Goal: Navigation & Orientation: Find specific page/section

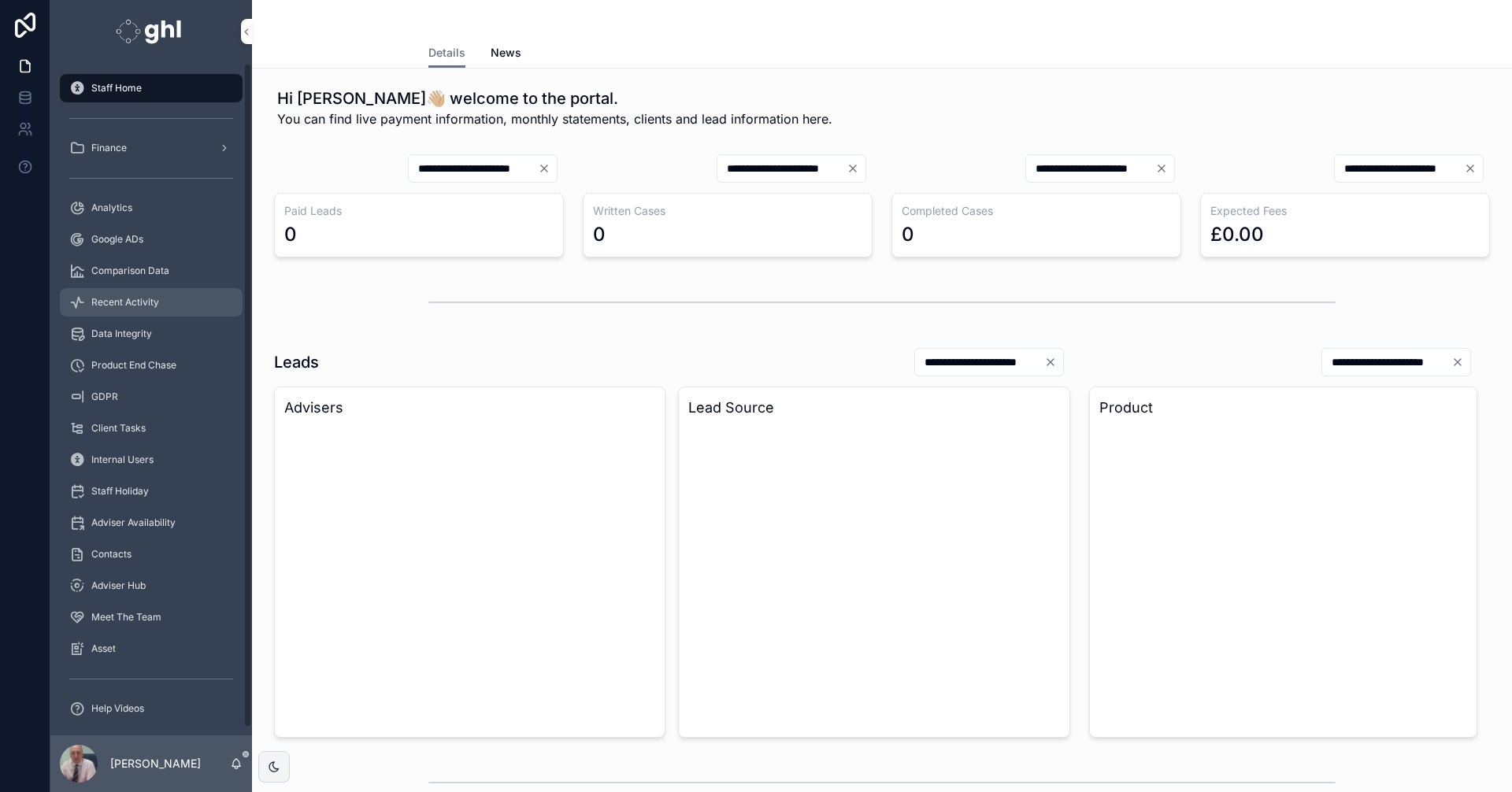
click at [149, 304] on span "Recent Activity" at bounding box center [125, 302] width 68 height 12
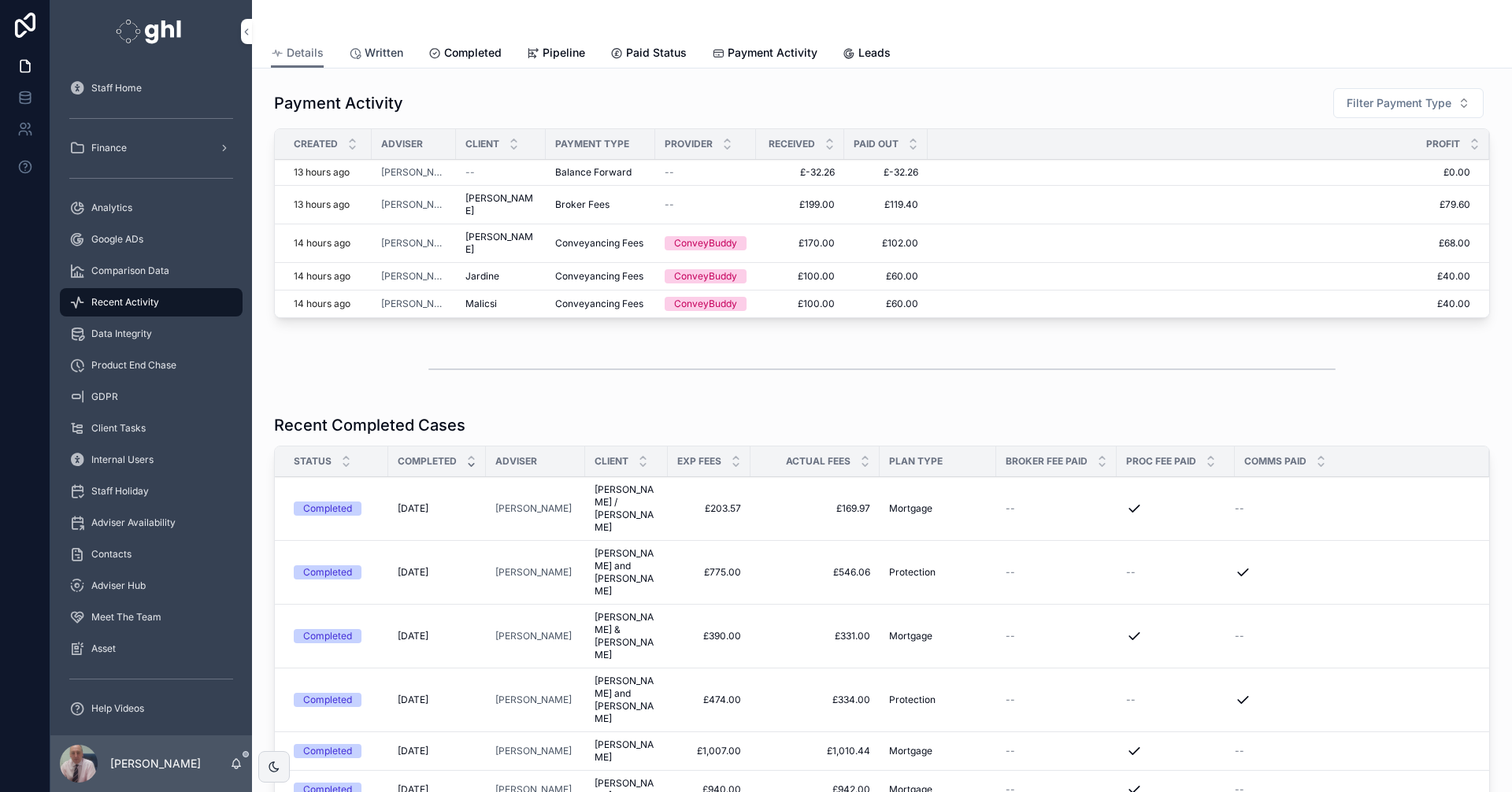
click at [390, 51] on span "Written" at bounding box center [384, 53] width 39 height 16
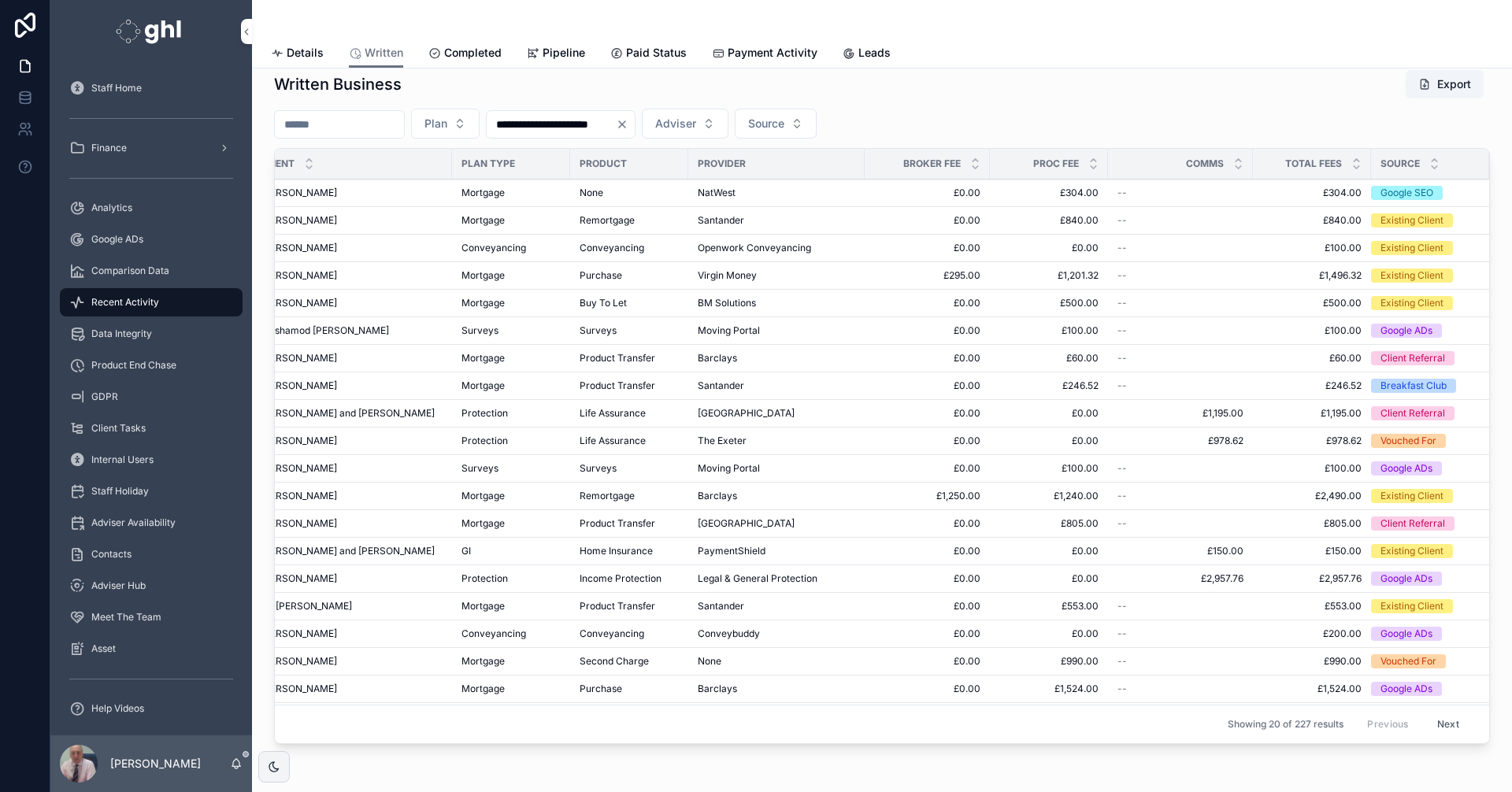
scroll to position [0, 262]
click at [122, 205] on span "Analytics" at bounding box center [112, 207] width 41 height 12
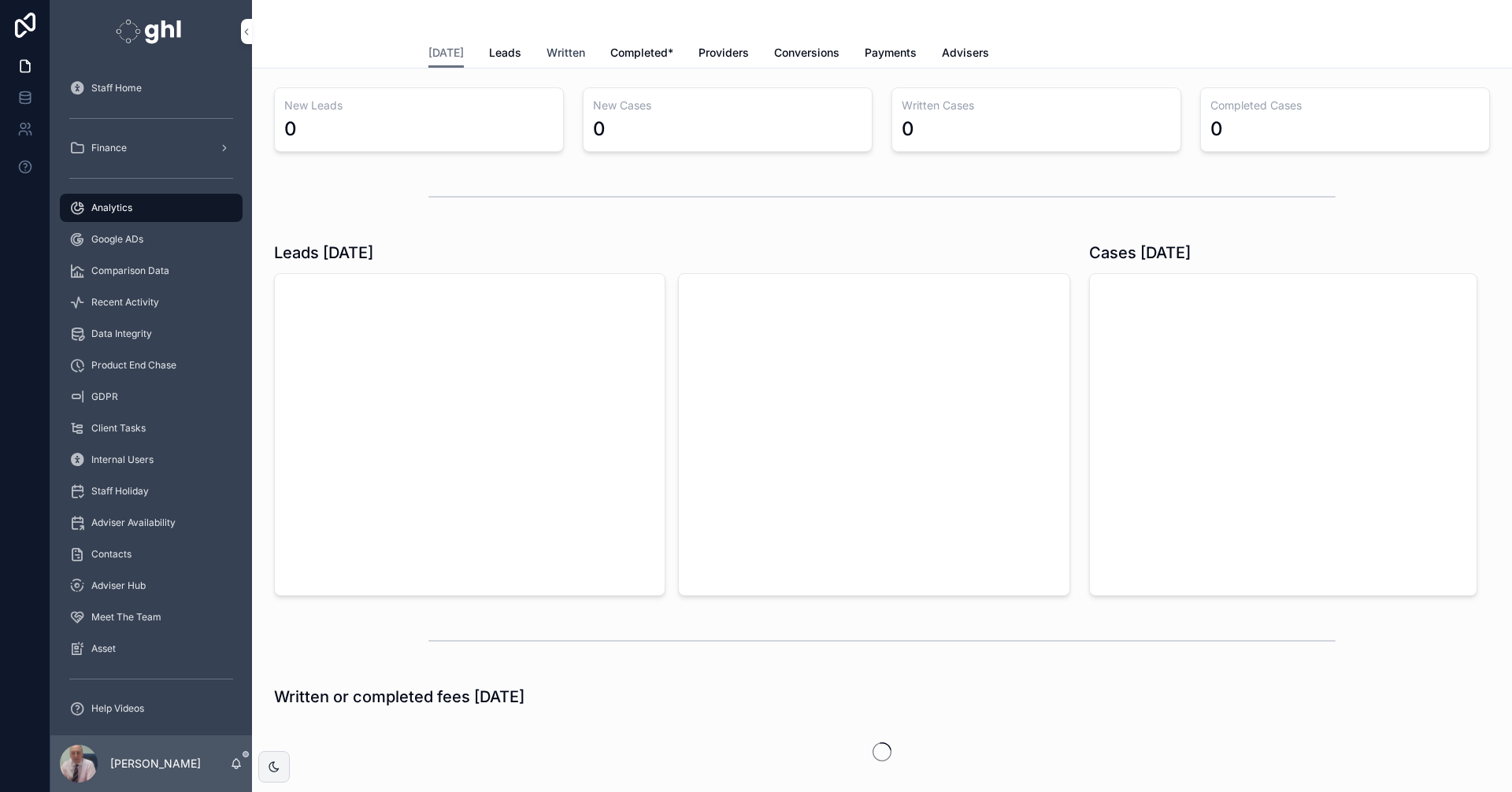
click at [558, 50] on span "Written" at bounding box center [566, 53] width 39 height 16
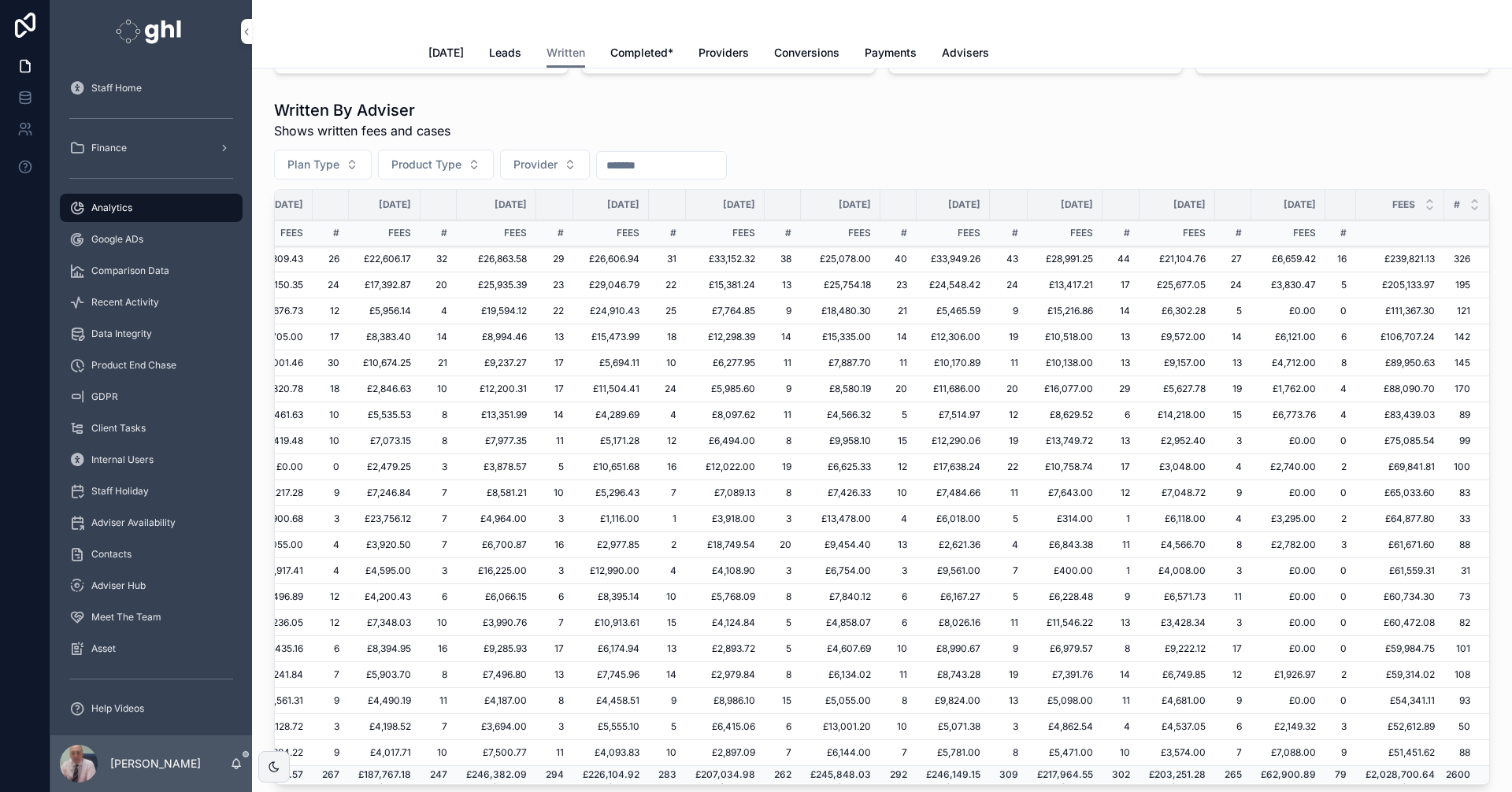
scroll to position [0, 264]
click at [872, 49] on span "Payments" at bounding box center [890, 53] width 52 height 16
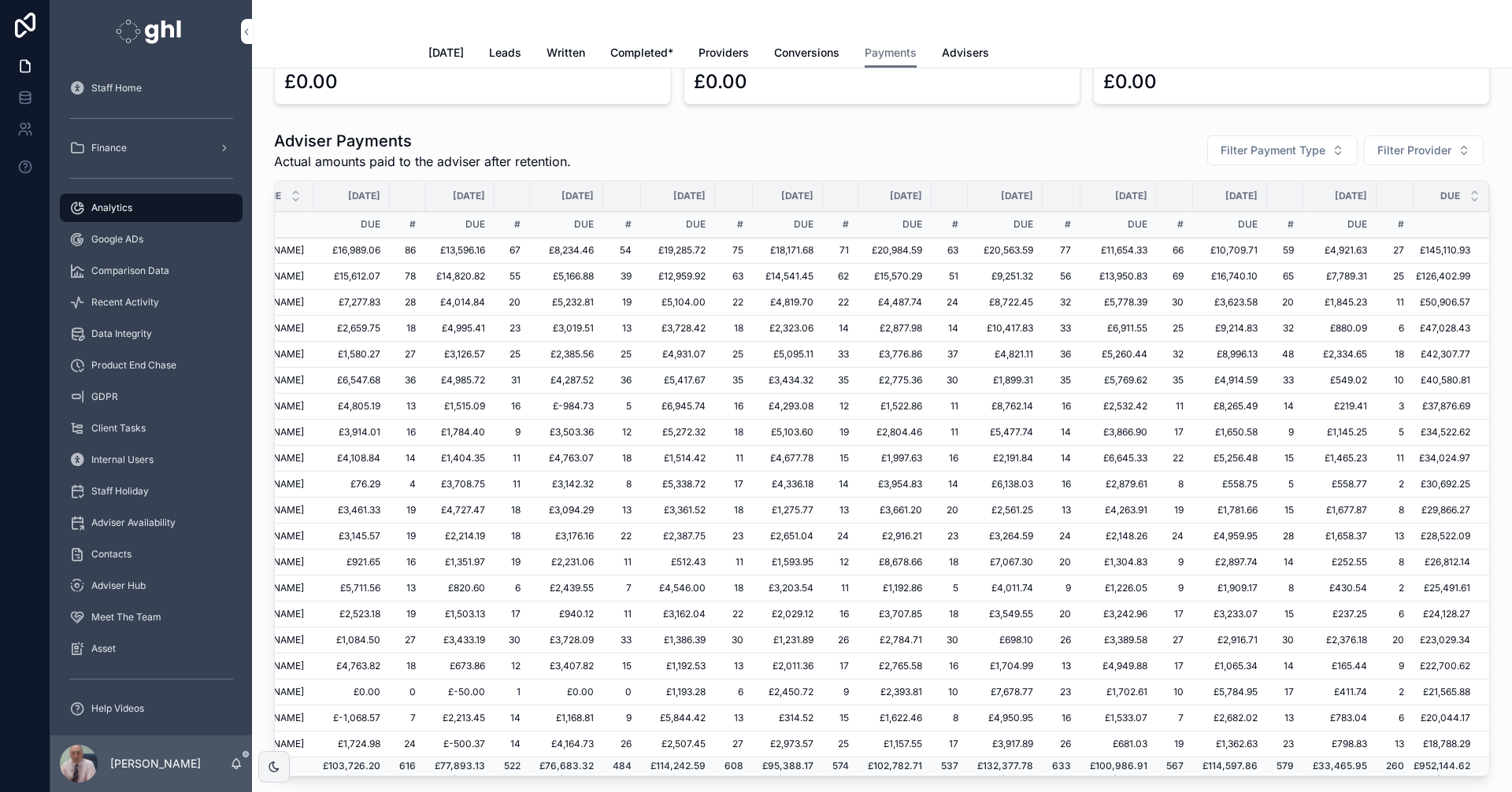
scroll to position [0, 202]
